Goal: Use online tool/utility: Utilize a website feature to perform a specific function

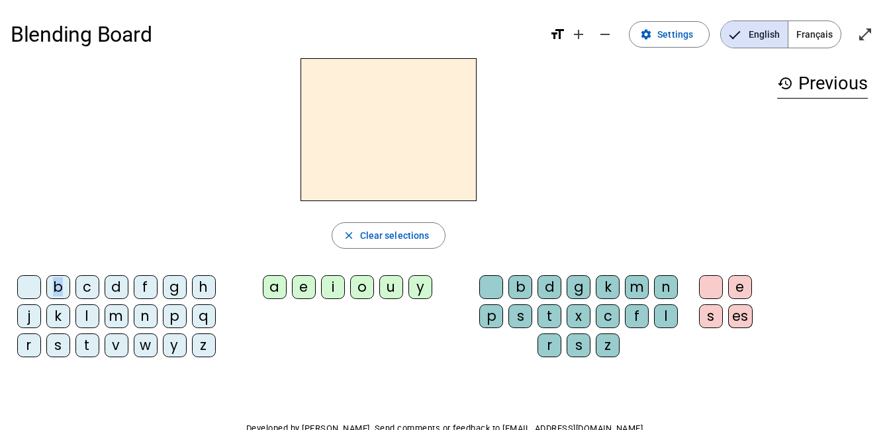
drag, startPoint x: 59, startPoint y: 283, endPoint x: 221, endPoint y: 194, distance: 184.9
click at [221, 194] on div "close Clear selections b c d f g h j k l m n p q r s t v w y z a e i o u y b d …" at bounding box center [389, 213] width 756 height 310
drag, startPoint x: 221, startPoint y: 194, endPoint x: 372, endPoint y: 139, distance: 160.1
click at [372, 139] on h2 at bounding box center [389, 129] width 176 height 143
click at [52, 289] on div "b" at bounding box center [58, 287] width 24 height 24
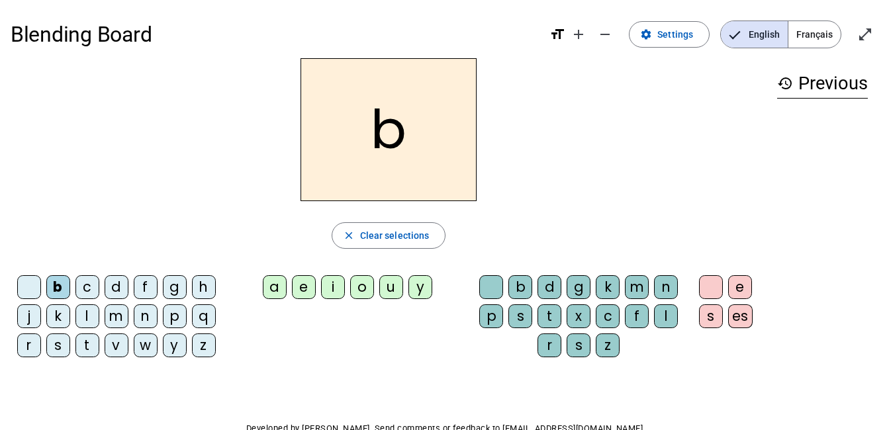
click at [276, 283] on div "a" at bounding box center [275, 287] width 24 height 24
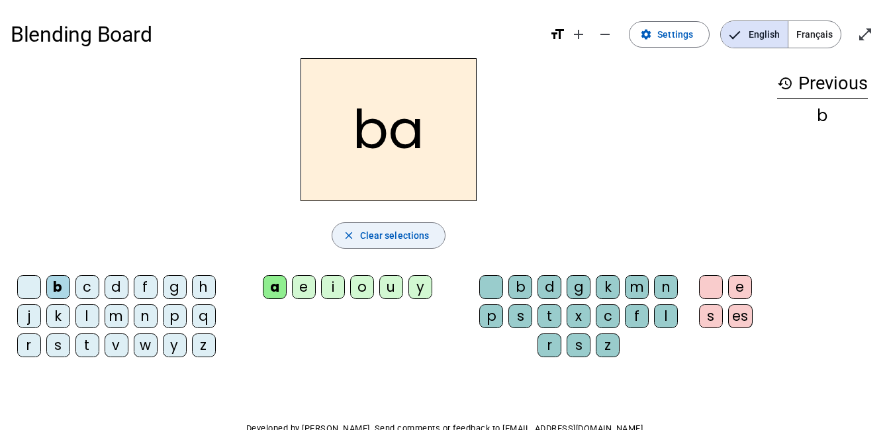
click at [372, 232] on span "Clear selections" at bounding box center [395, 236] width 70 height 16
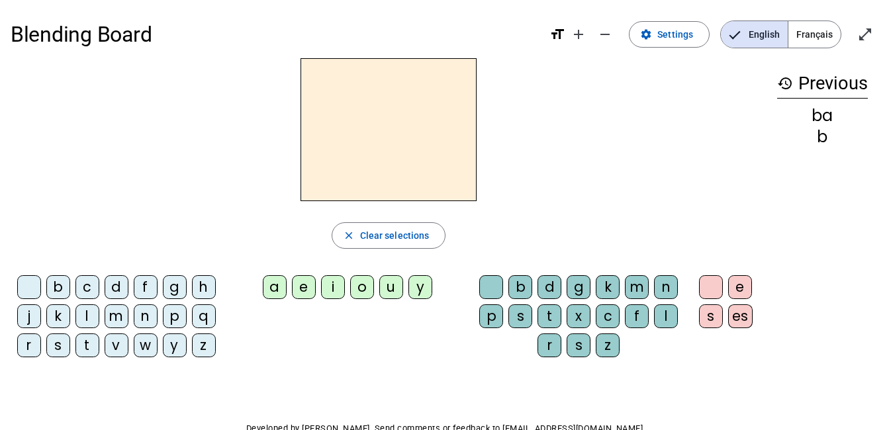
click at [82, 289] on div "c" at bounding box center [87, 287] width 24 height 24
click at [277, 286] on div "a" at bounding box center [275, 287] width 24 height 24
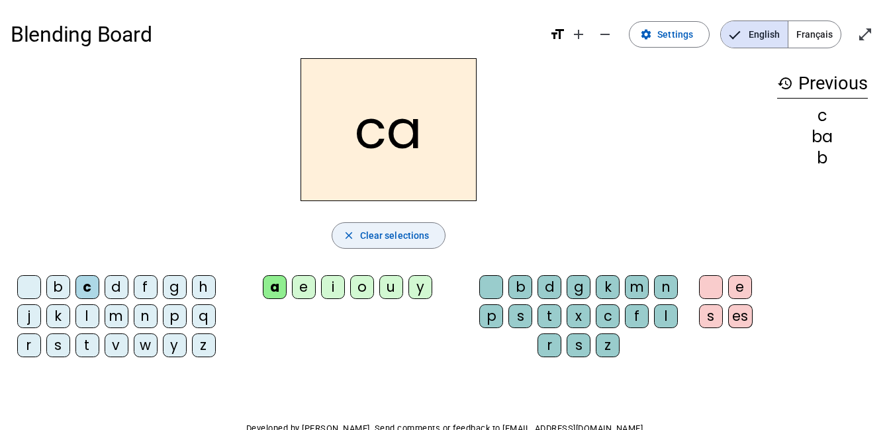
click at [355, 228] on span "button" at bounding box center [388, 236] width 113 height 32
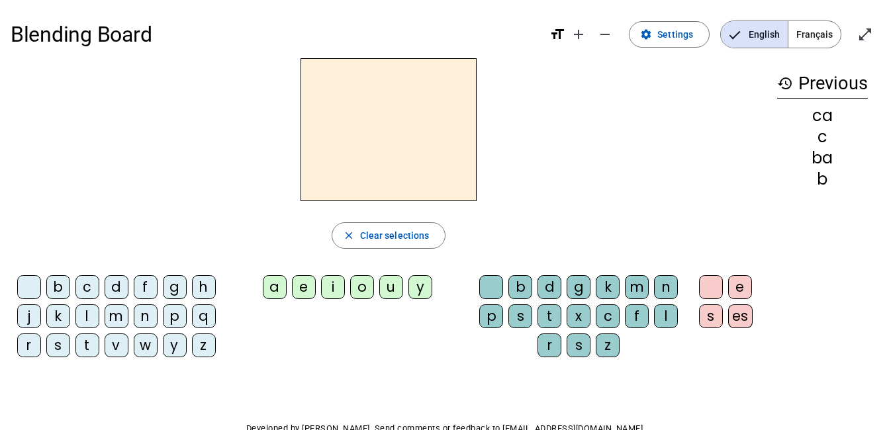
click at [830, 31] on span "Français" at bounding box center [815, 34] width 52 height 26
